Goal: Task Accomplishment & Management: Use online tool/utility

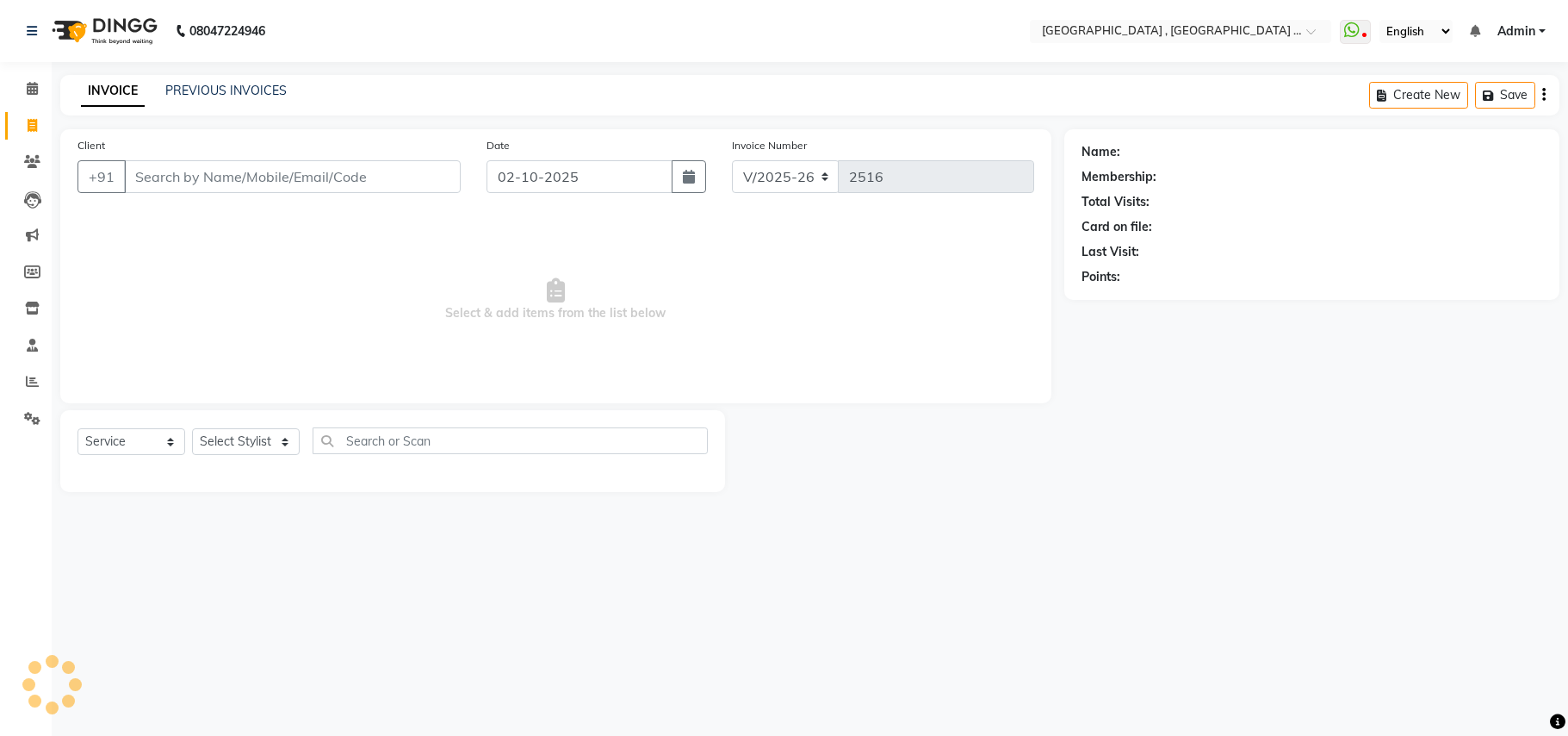
select select "4558"
select select "service"
click at [197, 177] on input "Client" at bounding box center [292, 177] width 337 height 33
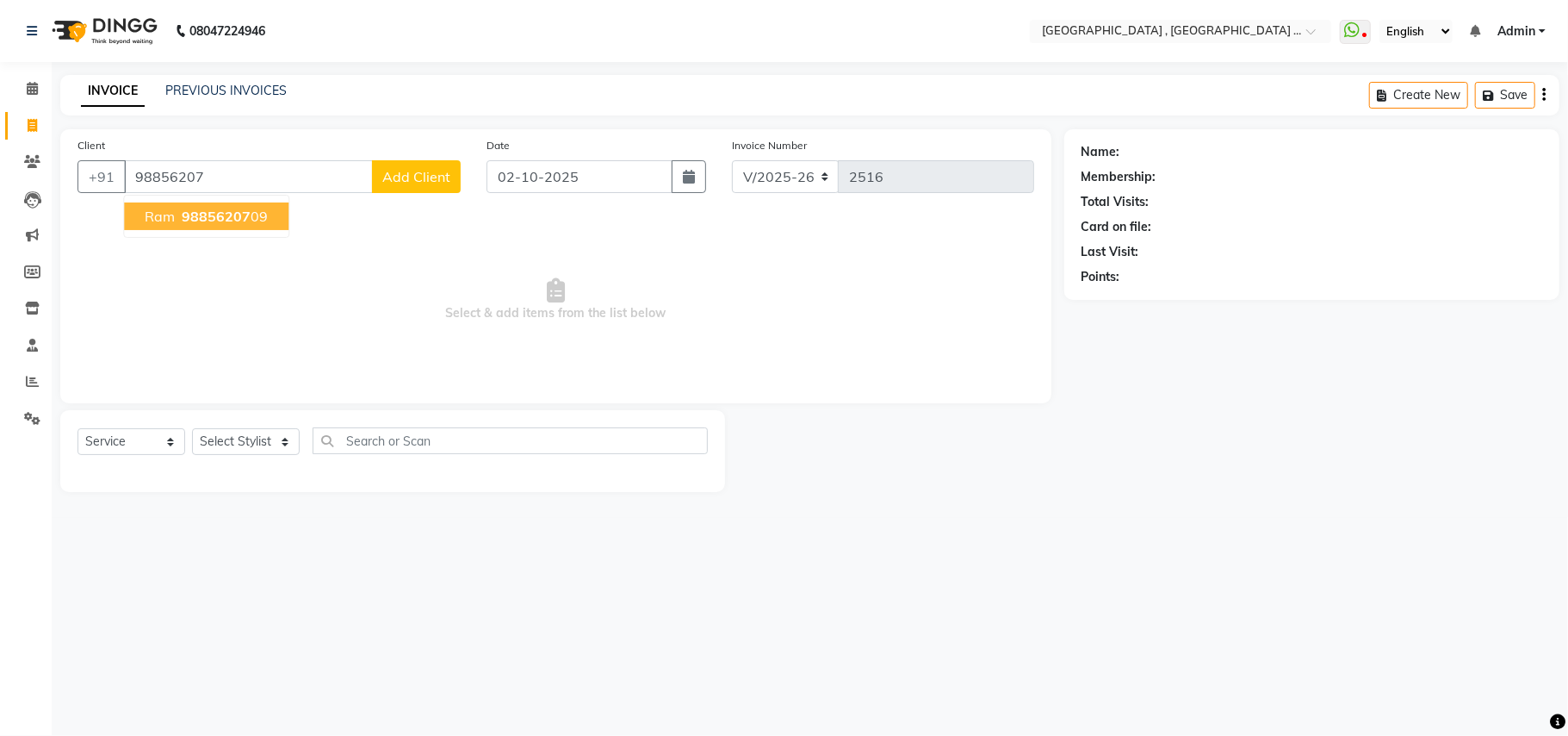
click at [252, 219] on ngb-highlight "98856207 09" at bounding box center [223, 216] width 90 height 17
type input "9885620709"
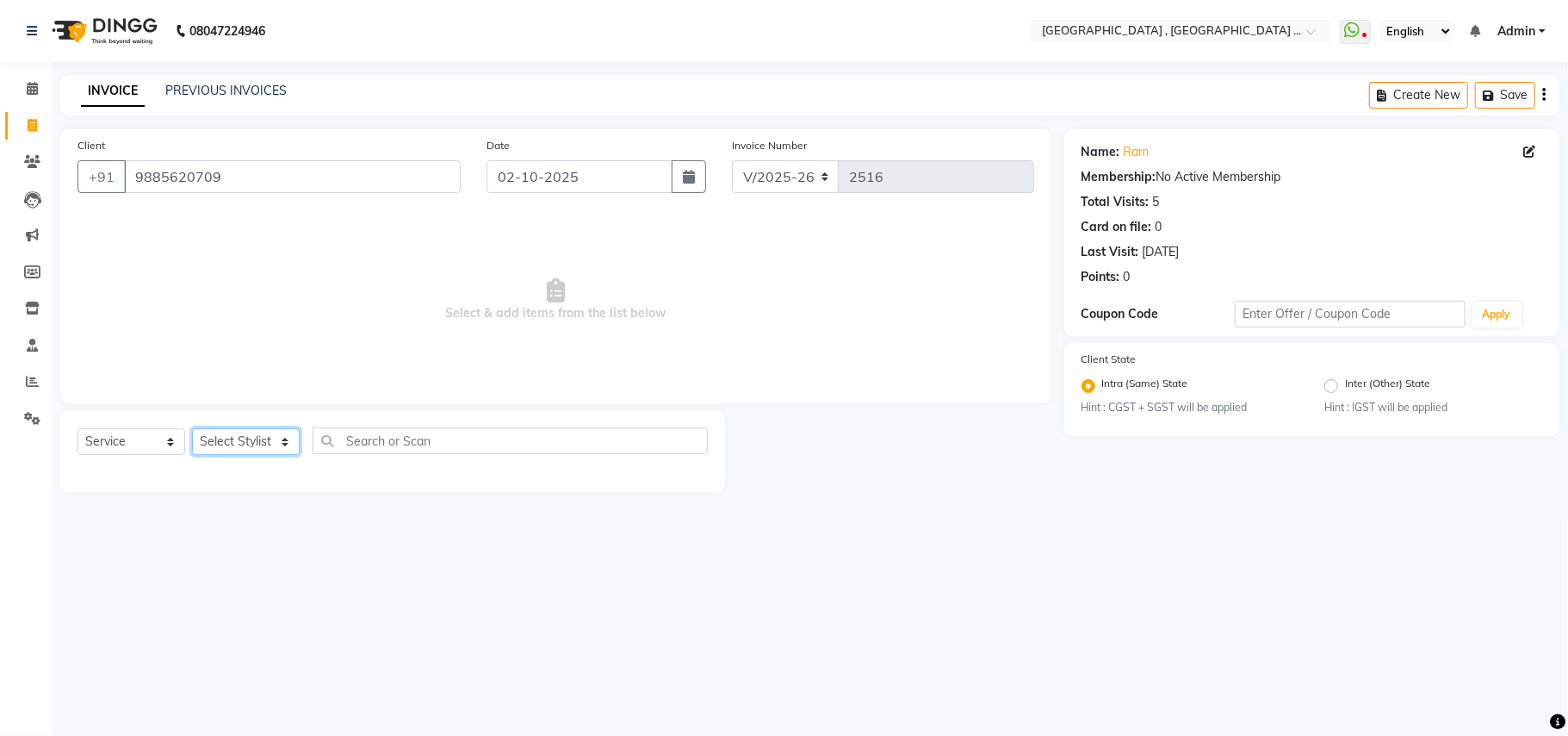
click at [222, 431] on select "Select Stylist Amit Anjali Annu BUNTY Deep Deepika DEVA M Gautam la bella meraj…" at bounding box center [246, 441] width 108 height 27
click at [225, 433] on select "Select Stylist Amit Anjali Annu BUNTY Deep Deepika DEVA M Gautam la bella meraj…" at bounding box center [246, 441] width 108 height 27
click at [238, 434] on select "Select Stylist Amit Anjali Annu BUNTY Deep Deepika DEVA M Gautam la bella meraj…" at bounding box center [246, 441] width 108 height 27
select select "40682"
click at [192, 428] on select "Select Stylist Amit Anjali Annu BUNTY Deep Deepika DEVA M Gautam la bella meraj…" at bounding box center [246, 441] width 108 height 27
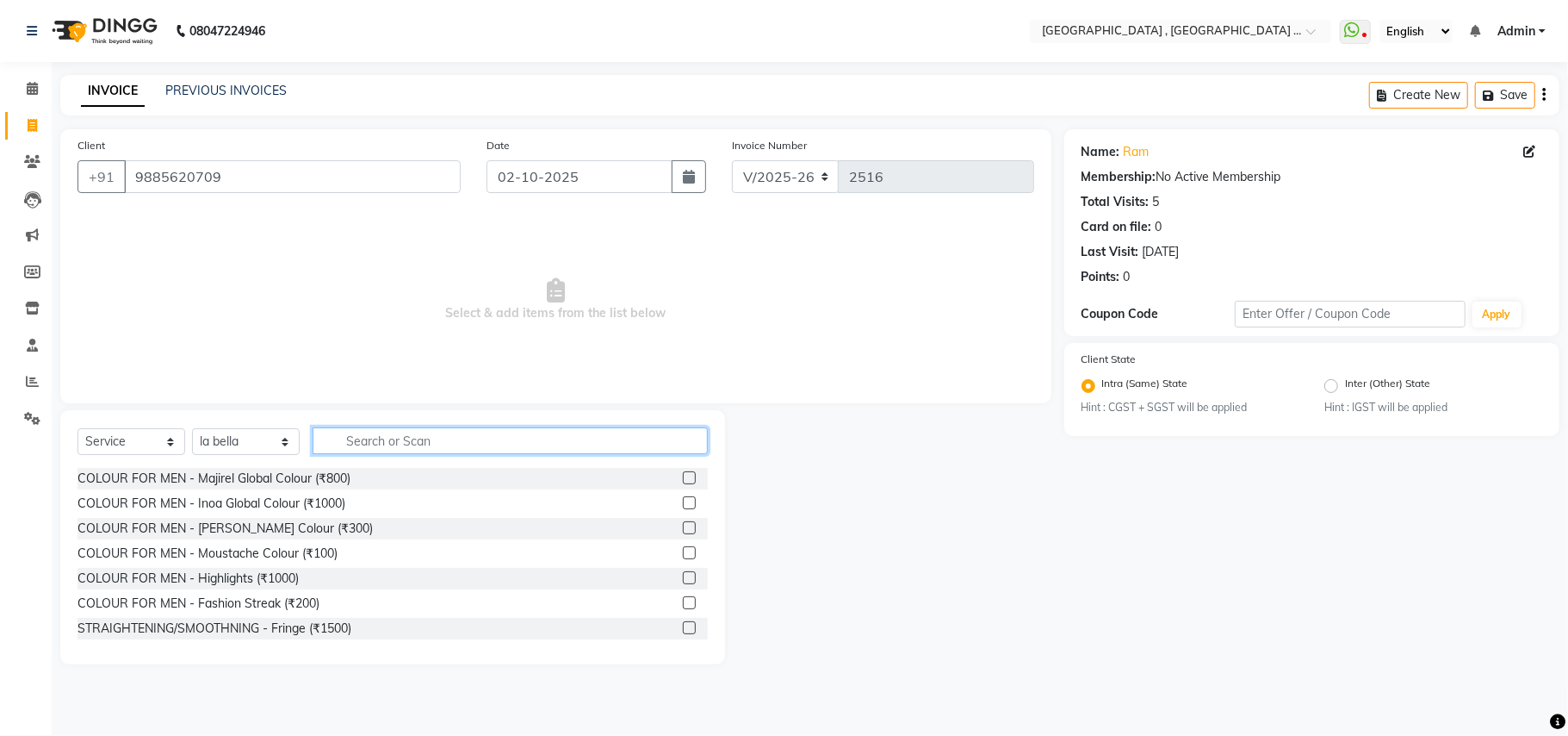
click at [358, 449] on input "text" at bounding box center [510, 440] width 395 height 27
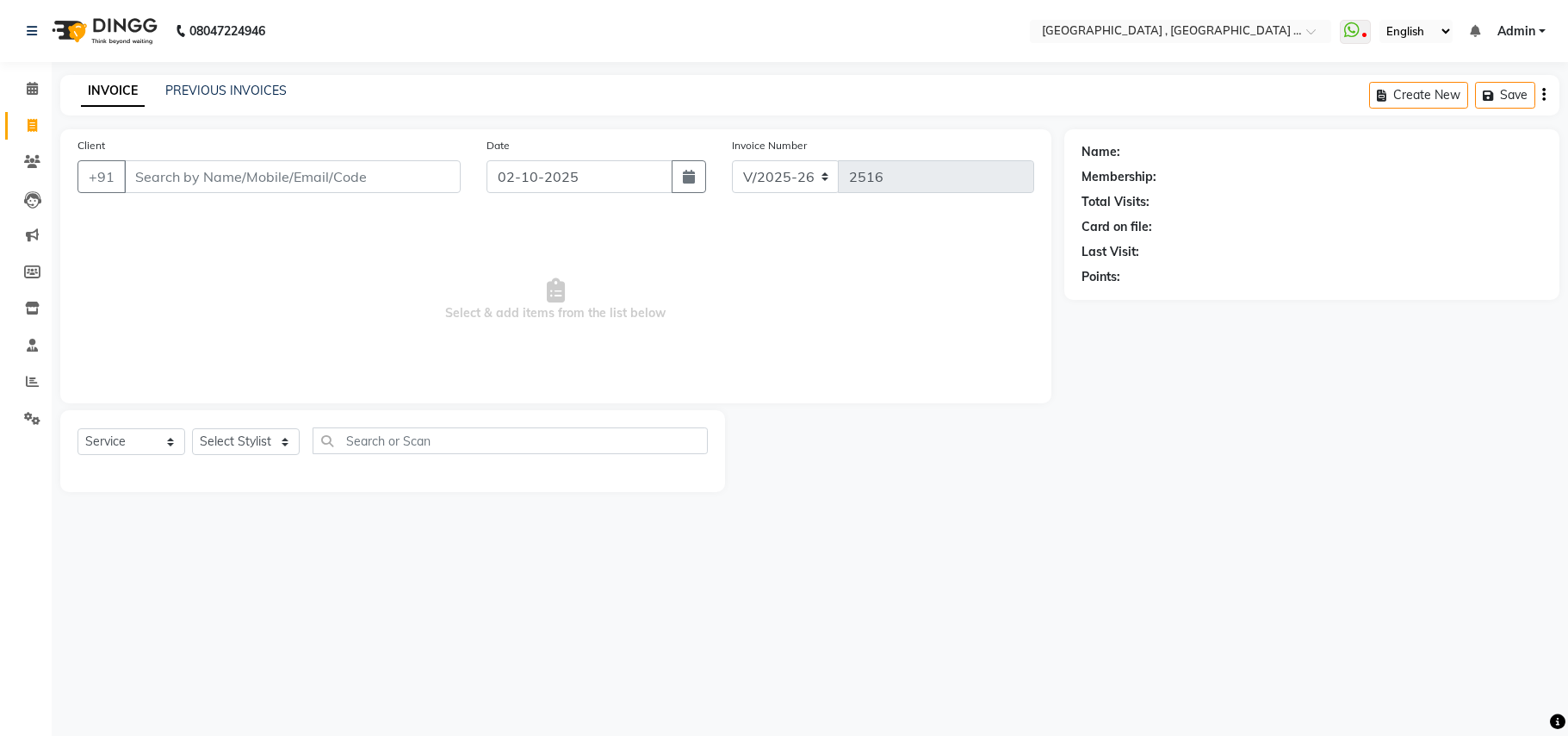
select select "4558"
select select "service"
